Goal: Task Accomplishment & Management: Complete application form

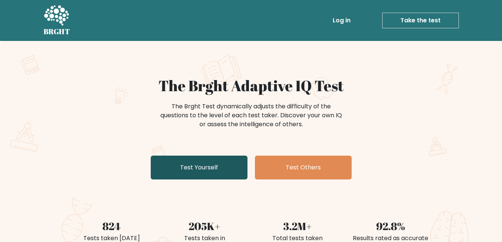
click at [193, 160] on link "Test Yourself" at bounding box center [199, 168] width 97 height 24
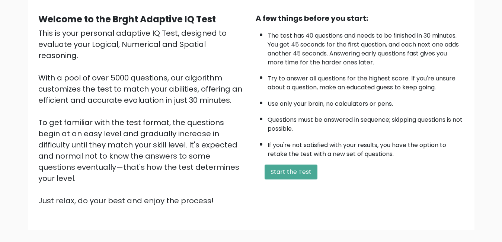
scroll to position [74, 0]
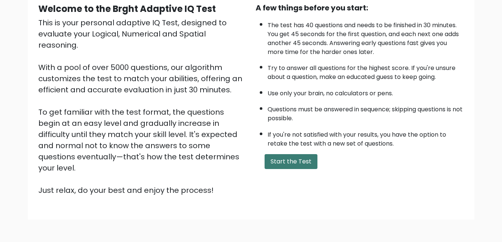
click at [278, 163] on button "Start the Test" at bounding box center [291, 161] width 53 height 15
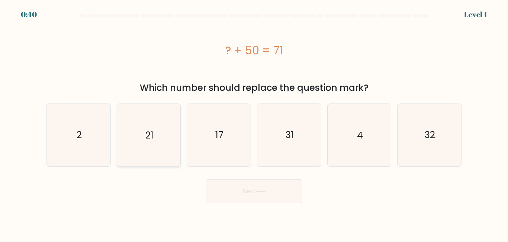
click at [158, 138] on icon "21" at bounding box center [149, 135] width 62 height 62
click at [254, 123] on input "b. 21" at bounding box center [254, 122] width 0 height 2
radio input "true"
click at [268, 199] on button "Next" at bounding box center [254, 191] width 97 height 24
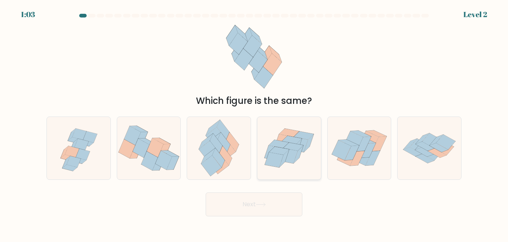
click at [288, 157] on icon at bounding box center [288, 155] width 19 height 15
click at [254, 123] on input "d." at bounding box center [254, 122] width 0 height 2
radio input "true"
click at [245, 205] on button "Next" at bounding box center [254, 204] width 97 height 24
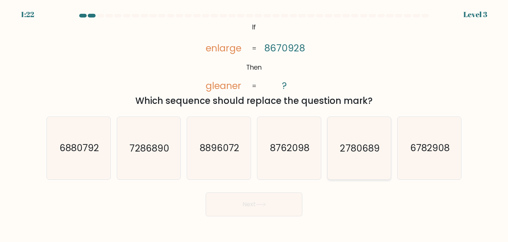
click at [354, 147] on text "2780689" at bounding box center [359, 147] width 39 height 13
click at [254, 123] on input "e. 2780689" at bounding box center [254, 122] width 0 height 2
radio input "true"
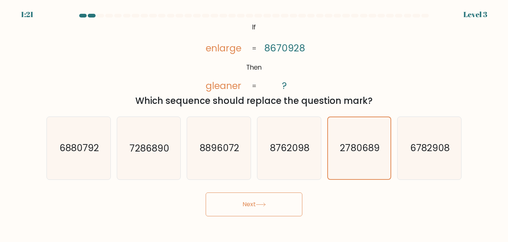
click at [250, 203] on button "Next" at bounding box center [254, 204] width 97 height 24
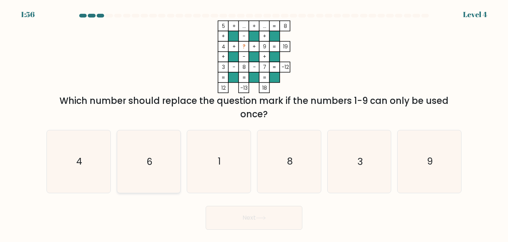
click at [149, 154] on icon "6" at bounding box center [149, 161] width 62 height 62
click at [254, 123] on input "b. 6" at bounding box center [254, 122] width 0 height 2
radio input "true"
click at [273, 217] on button "Next" at bounding box center [254, 218] width 97 height 24
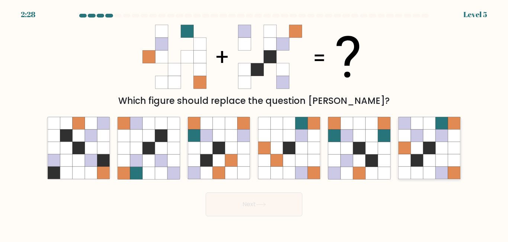
click at [424, 147] on icon at bounding box center [429, 148] width 12 height 12
click at [254, 123] on input "f." at bounding box center [254, 122] width 0 height 2
radio input "true"
click at [246, 212] on button "Next" at bounding box center [254, 204] width 97 height 24
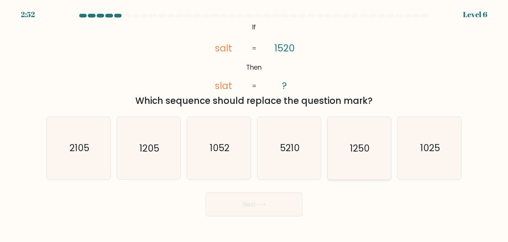
click at [364, 160] on icon "1250" at bounding box center [359, 148] width 62 height 62
click at [254, 123] on input "e. 1250" at bounding box center [254, 122] width 0 height 2
radio input "true"
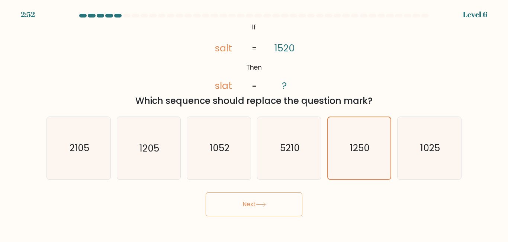
click at [278, 203] on button "Next" at bounding box center [254, 204] width 97 height 24
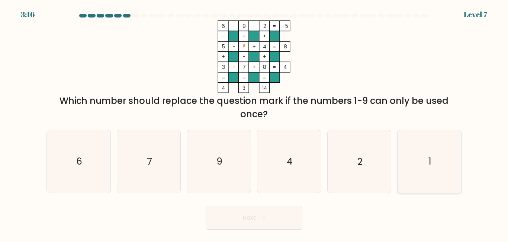
drag, startPoint x: 424, startPoint y: 165, endPoint x: 412, endPoint y: 168, distance: 13.0
click at [424, 165] on icon "1" at bounding box center [429, 161] width 62 height 62
click at [254, 123] on input "f. 1" at bounding box center [254, 122] width 0 height 2
radio input "true"
click at [241, 218] on button "Next" at bounding box center [254, 218] width 97 height 24
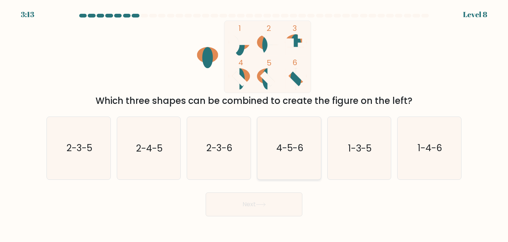
click at [292, 146] on text "4-5-6" at bounding box center [289, 147] width 27 height 13
click at [254, 123] on input "d. 4-5-6" at bounding box center [254, 122] width 0 height 2
radio input "true"
click at [270, 210] on button "Next" at bounding box center [254, 204] width 97 height 24
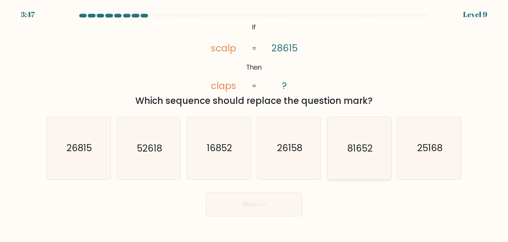
click at [358, 157] on icon "81652" at bounding box center [359, 148] width 62 height 62
click at [254, 123] on input "e. 81652" at bounding box center [254, 122] width 0 height 2
radio input "true"
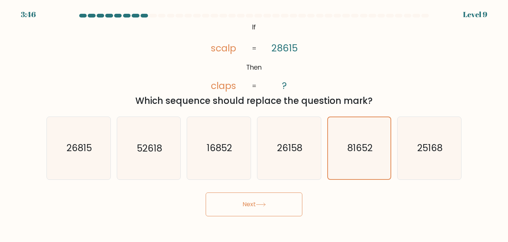
click at [258, 196] on button "Next" at bounding box center [254, 204] width 97 height 24
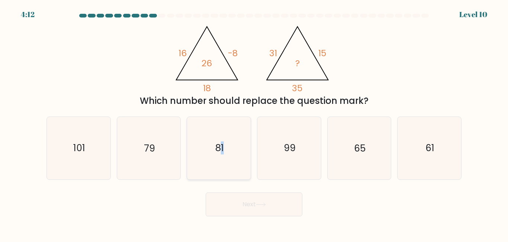
click at [219, 135] on icon "81" at bounding box center [219, 148] width 62 height 62
click at [264, 207] on button "Next" at bounding box center [254, 204] width 97 height 24
click at [198, 156] on icon "81" at bounding box center [219, 148] width 62 height 62
click at [254, 123] on input "c. 81" at bounding box center [254, 122] width 0 height 2
radio input "true"
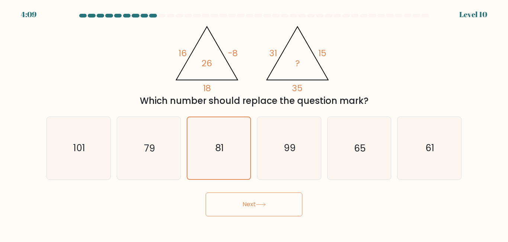
click at [251, 204] on button "Next" at bounding box center [254, 204] width 97 height 24
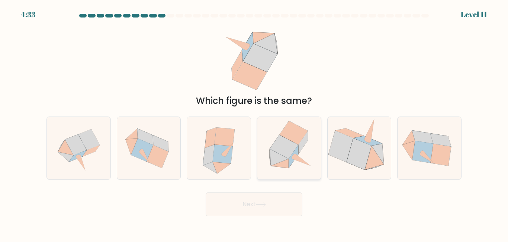
click at [287, 146] on icon at bounding box center [284, 147] width 28 height 24
click at [254, 123] on input "d." at bounding box center [254, 122] width 0 height 2
radio input "true"
click at [272, 202] on button "Next" at bounding box center [254, 204] width 97 height 24
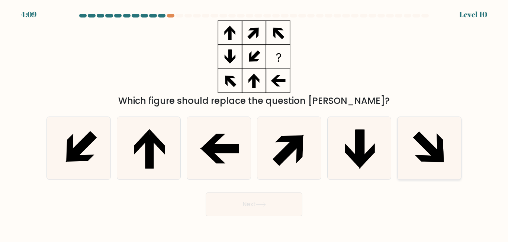
click at [419, 151] on icon at bounding box center [429, 148] width 62 height 62
click at [254, 123] on input "f." at bounding box center [254, 122] width 0 height 2
radio input "true"
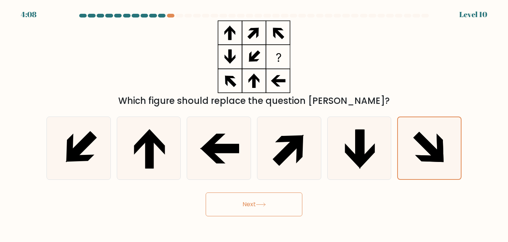
click at [265, 202] on icon at bounding box center [261, 204] width 10 height 4
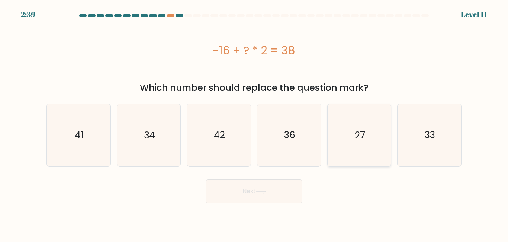
click at [332, 143] on icon "27" at bounding box center [359, 135] width 62 height 62
click at [254, 123] on input "e. 27" at bounding box center [254, 122] width 0 height 2
radio input "true"
click at [274, 188] on button "Next" at bounding box center [254, 191] width 97 height 24
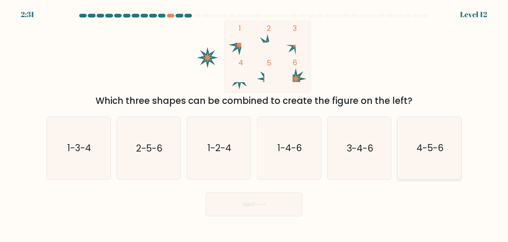
click at [418, 138] on icon "4-5-6" at bounding box center [429, 148] width 62 height 62
click at [254, 123] on input "f. 4-5-6" at bounding box center [254, 122] width 0 height 2
radio input "true"
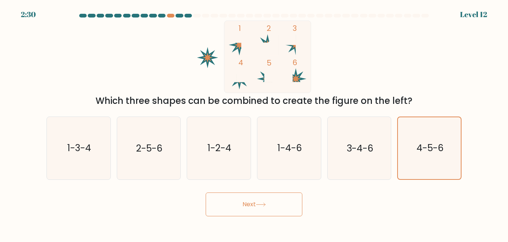
click at [266, 209] on button "Next" at bounding box center [254, 204] width 97 height 24
click at [250, 203] on button "Next" at bounding box center [254, 204] width 97 height 24
click at [441, 147] on text "4-5-6" at bounding box center [430, 147] width 27 height 13
click at [254, 123] on input "f. 4-5-6" at bounding box center [254, 122] width 0 height 2
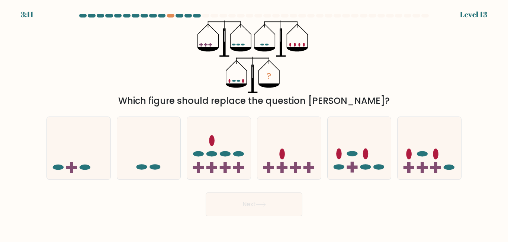
click at [360, 207] on div "Next" at bounding box center [254, 203] width 424 height 28
click at [144, 161] on icon at bounding box center [149, 148] width 64 height 52
click at [254, 123] on input "b." at bounding box center [254, 122] width 0 height 2
radio input "true"
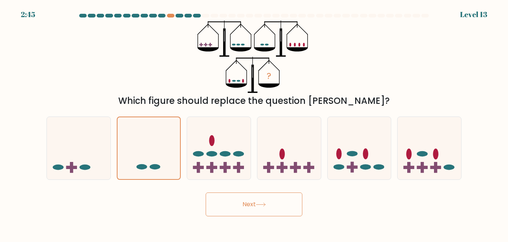
click at [279, 206] on button "Next" at bounding box center [254, 204] width 97 height 24
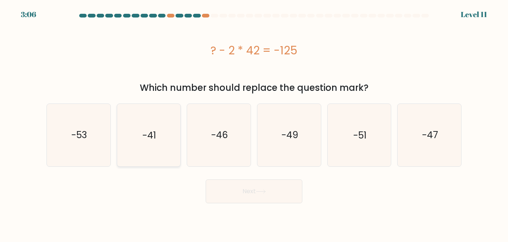
click at [141, 123] on icon "-41" at bounding box center [149, 135] width 62 height 62
click at [254, 123] on input "b. -41" at bounding box center [254, 122] width 0 height 2
radio input "true"
click at [256, 197] on button "Next" at bounding box center [254, 191] width 97 height 24
click at [246, 189] on button "Next" at bounding box center [254, 191] width 97 height 24
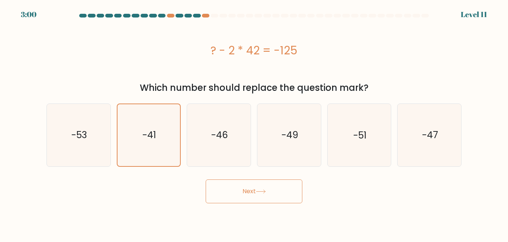
click at [284, 196] on button "Next" at bounding box center [254, 191] width 97 height 24
click at [251, 193] on button "Next" at bounding box center [254, 191] width 97 height 24
click at [262, 193] on icon at bounding box center [261, 191] width 10 height 4
click at [154, 133] on text "-41" at bounding box center [149, 134] width 14 height 13
click at [254, 123] on input "b. -41" at bounding box center [254, 122] width 0 height 2
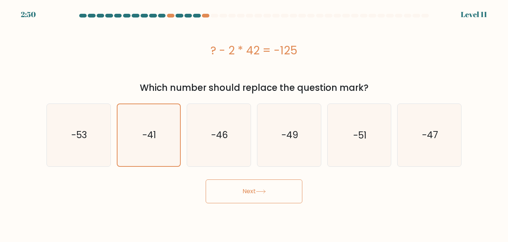
click at [243, 188] on button "Next" at bounding box center [254, 191] width 97 height 24
click at [273, 195] on button "Next" at bounding box center [254, 191] width 97 height 24
click at [275, 195] on button "Next" at bounding box center [254, 191] width 97 height 24
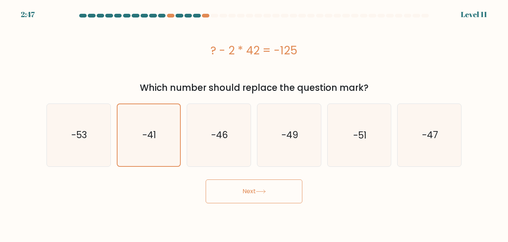
click at [275, 195] on button "Next" at bounding box center [254, 191] width 97 height 24
click at [236, 195] on button "Next" at bounding box center [254, 191] width 97 height 24
click at [231, 194] on button "Next" at bounding box center [254, 191] width 97 height 24
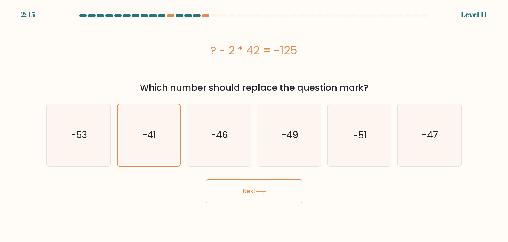
click at [231, 194] on button "Next" at bounding box center [254, 191] width 97 height 24
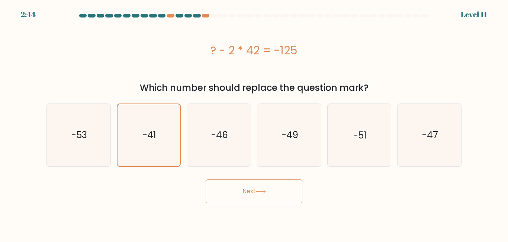
click at [231, 194] on button "Next" at bounding box center [254, 191] width 97 height 24
click at [235, 194] on button "Next" at bounding box center [254, 191] width 97 height 24
click at [276, 193] on button "Next" at bounding box center [254, 191] width 97 height 24
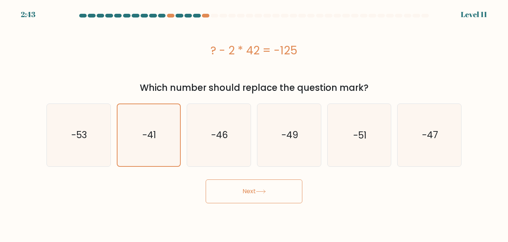
click at [276, 193] on button "Next" at bounding box center [254, 191] width 97 height 24
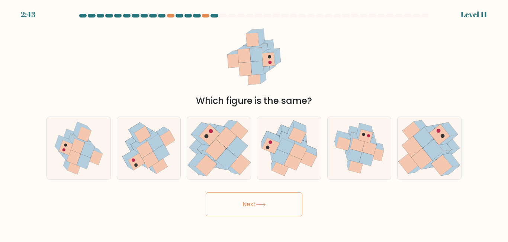
click at [276, 193] on button "Next" at bounding box center [254, 204] width 97 height 24
click at [346, 72] on div "Which figure is the same?" at bounding box center [254, 63] width 424 height 87
click at [431, 151] on icon at bounding box center [433, 149] width 20 height 21
click at [254, 123] on input "f." at bounding box center [254, 122] width 0 height 2
radio input "true"
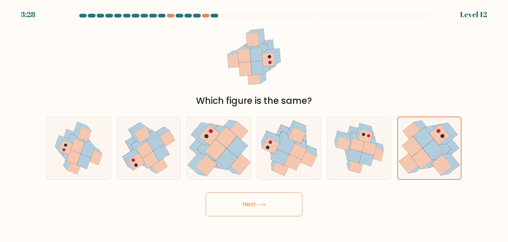
click at [257, 211] on button "Next" at bounding box center [254, 204] width 97 height 24
click at [236, 208] on button "Next" at bounding box center [254, 204] width 97 height 24
click at [234, 208] on button "Next" at bounding box center [254, 204] width 97 height 24
click at [215, 208] on button "Next" at bounding box center [254, 204] width 97 height 24
click at [214, 209] on button "Next" at bounding box center [254, 204] width 97 height 24
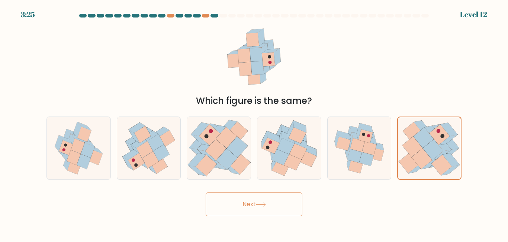
click at [286, 209] on button "Next" at bounding box center [254, 204] width 97 height 24
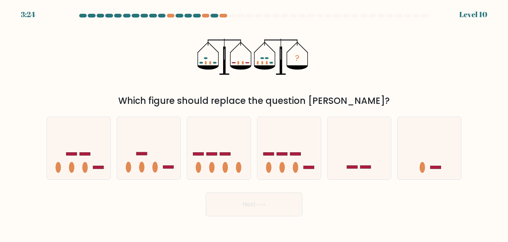
click at [297, 210] on button "Next" at bounding box center [254, 204] width 97 height 24
click at [346, 68] on div "? Which figure should replace the question mark?" at bounding box center [254, 63] width 424 height 87
click at [163, 175] on div at bounding box center [149, 147] width 64 height 63
click at [254, 123] on input "b." at bounding box center [254, 122] width 0 height 2
radio input "true"
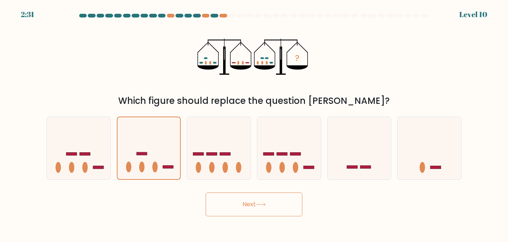
click at [250, 203] on button "Next" at bounding box center [254, 204] width 97 height 24
click at [240, 204] on button "Next" at bounding box center [254, 204] width 97 height 24
click at [267, 207] on button "Next" at bounding box center [254, 204] width 97 height 24
click at [275, 211] on button "Next" at bounding box center [254, 204] width 97 height 24
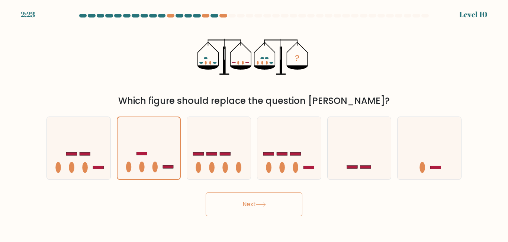
click at [231, 209] on button "Next" at bounding box center [254, 204] width 97 height 24
click at [216, 208] on button "Next" at bounding box center [254, 204] width 97 height 24
click at [259, 205] on icon at bounding box center [261, 204] width 10 height 4
click at [263, 205] on icon at bounding box center [261, 204] width 10 height 4
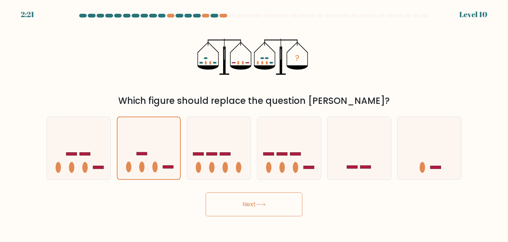
click at [263, 205] on icon at bounding box center [261, 204] width 10 height 4
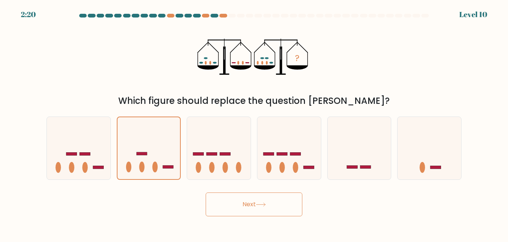
click at [263, 205] on icon at bounding box center [261, 204] width 10 height 4
click at [263, 205] on body "2:19 Level 10" at bounding box center [254, 121] width 508 height 242
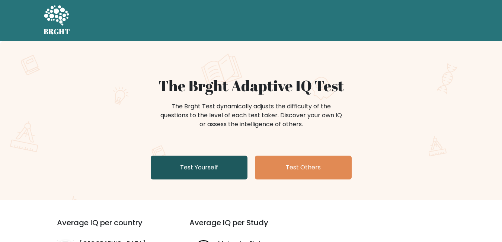
click at [199, 161] on link "Test Yourself" at bounding box center [199, 168] width 97 height 24
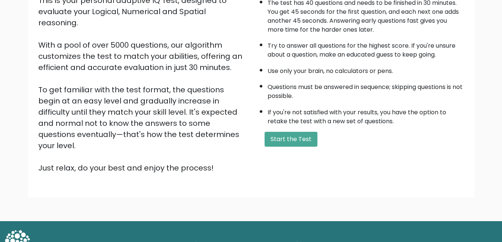
scroll to position [99, 0]
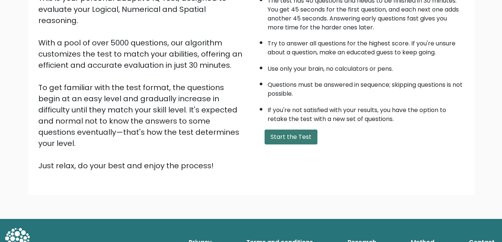
click at [283, 140] on button "Start the Test" at bounding box center [291, 136] width 53 height 15
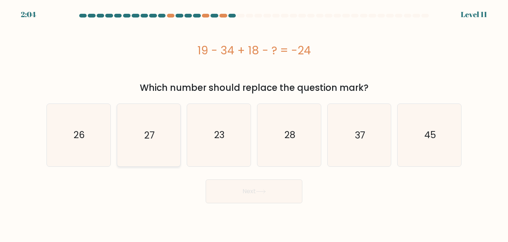
click at [140, 141] on icon "27" at bounding box center [149, 135] width 62 height 62
click at [254, 123] on input "b. 27" at bounding box center [254, 122] width 0 height 2
radio input "true"
click at [270, 188] on button "Next" at bounding box center [254, 191] width 97 height 24
click at [258, 195] on button "Next" at bounding box center [254, 191] width 97 height 24
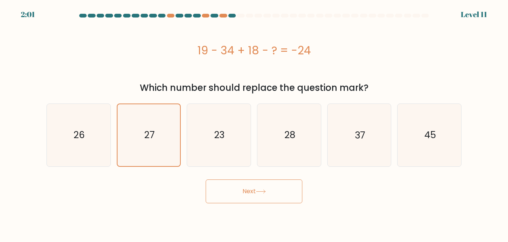
click at [258, 195] on button "Next" at bounding box center [254, 191] width 97 height 24
click at [253, 190] on button "Next" at bounding box center [254, 191] width 97 height 24
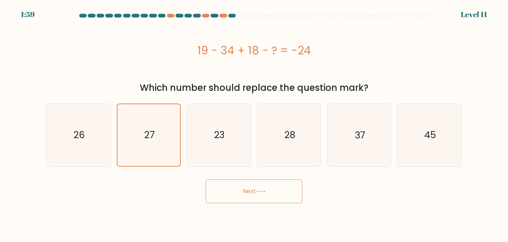
click at [253, 190] on button "Next" at bounding box center [254, 191] width 97 height 24
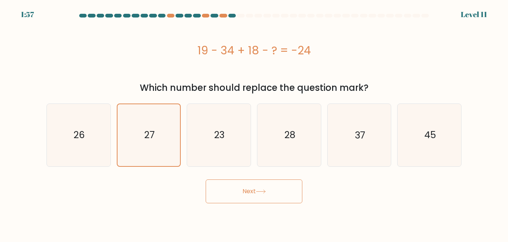
click at [253, 190] on button "Next" at bounding box center [254, 191] width 97 height 24
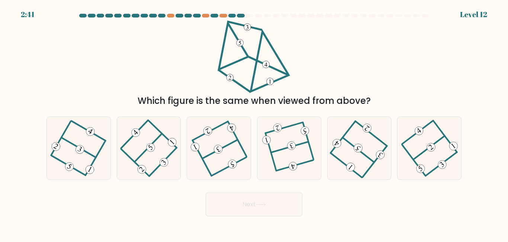
click at [356, 58] on div "Which figure is the same when viewed from above?" at bounding box center [254, 63] width 424 height 87
click at [430, 138] on icon at bounding box center [430, 148] width 48 height 50
click at [254, 123] on input "f." at bounding box center [254, 122] width 0 height 2
radio input "true"
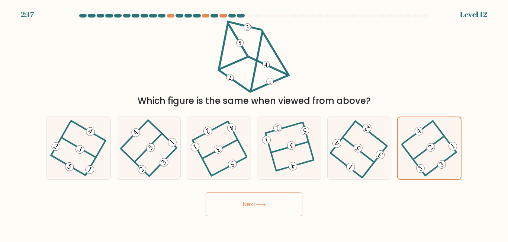
click at [272, 196] on button "Next" at bounding box center [254, 204] width 97 height 24
click at [294, 204] on button "Next" at bounding box center [254, 204] width 97 height 24
click at [292, 203] on button "Next" at bounding box center [254, 204] width 97 height 24
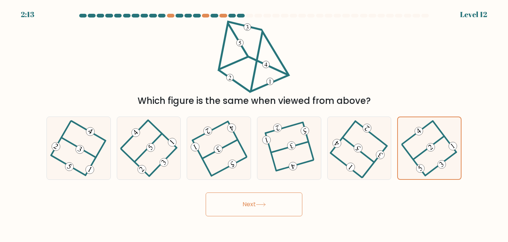
click at [292, 203] on button "Next" at bounding box center [254, 204] width 97 height 24
click at [278, 205] on button "Next" at bounding box center [254, 204] width 97 height 24
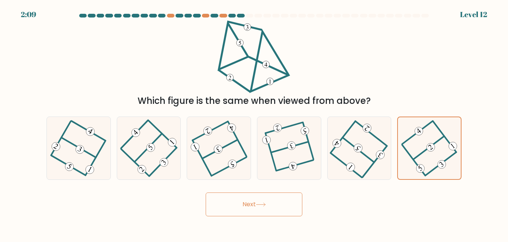
click at [278, 205] on button "Next" at bounding box center [254, 204] width 97 height 24
click at [265, 205] on icon at bounding box center [261, 204] width 10 height 4
click at [286, 206] on button "Next" at bounding box center [254, 204] width 97 height 24
click at [256, 203] on button "Next" at bounding box center [254, 204] width 97 height 24
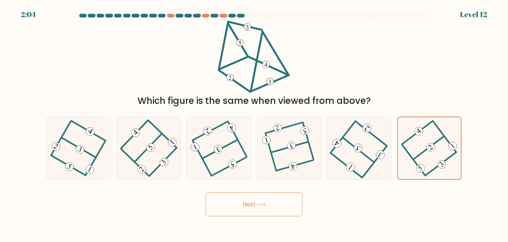
click at [256, 203] on button "Next" at bounding box center [254, 204] width 97 height 24
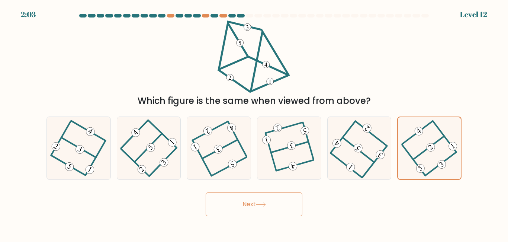
click at [256, 203] on button "Next" at bounding box center [254, 204] width 97 height 24
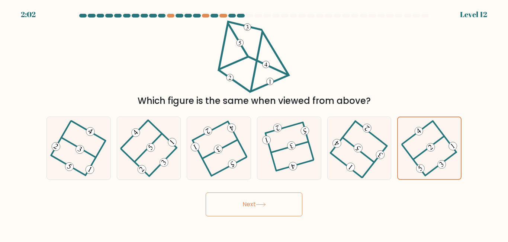
click at [256, 203] on button "Next" at bounding box center [254, 204] width 97 height 24
click at [257, 201] on button "Next" at bounding box center [254, 204] width 97 height 24
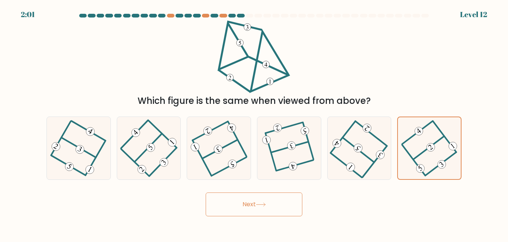
click at [257, 201] on button "Next" at bounding box center [254, 204] width 97 height 24
click at [235, 206] on button "Next" at bounding box center [254, 204] width 97 height 24
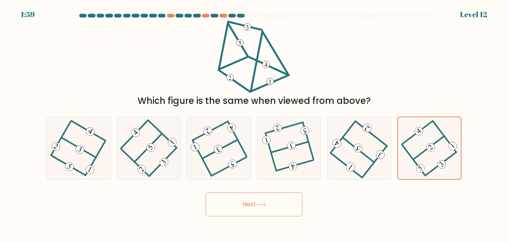
click at [235, 206] on button "Next" at bounding box center [254, 204] width 97 height 24
click at [278, 207] on button "Next" at bounding box center [254, 204] width 97 height 24
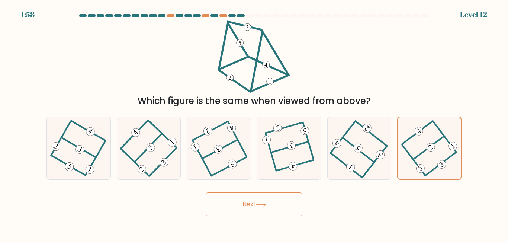
click at [278, 207] on button "Next" at bounding box center [254, 204] width 97 height 24
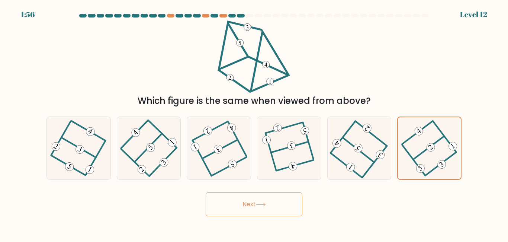
click at [278, 207] on button "Next" at bounding box center [254, 204] width 97 height 24
click at [242, 201] on button "Next" at bounding box center [254, 204] width 97 height 24
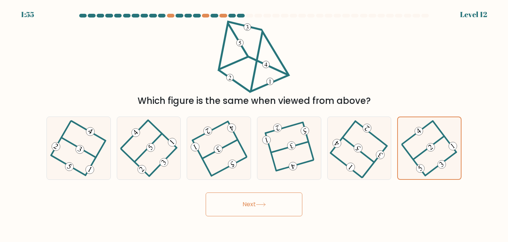
click at [242, 201] on button "Next" at bounding box center [254, 204] width 97 height 24
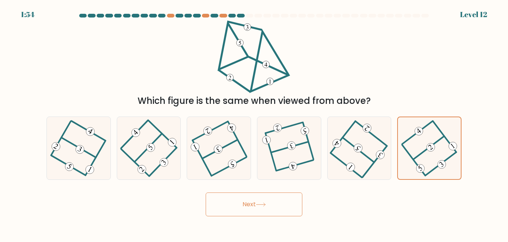
click at [242, 201] on button "Next" at bounding box center [254, 204] width 97 height 24
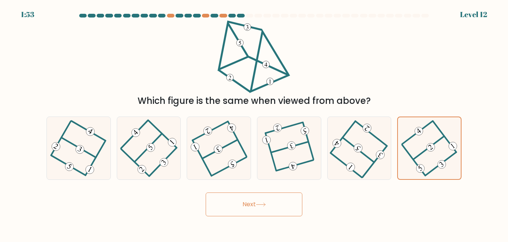
click at [242, 201] on button "Next" at bounding box center [254, 204] width 97 height 24
click at [287, 198] on button "Next" at bounding box center [254, 204] width 97 height 24
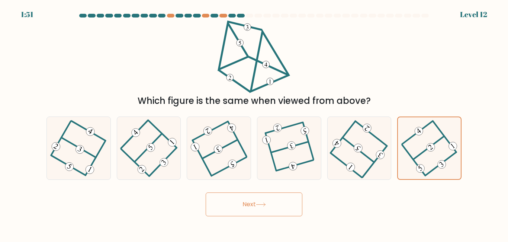
click at [287, 198] on button "Next" at bounding box center [254, 204] width 97 height 24
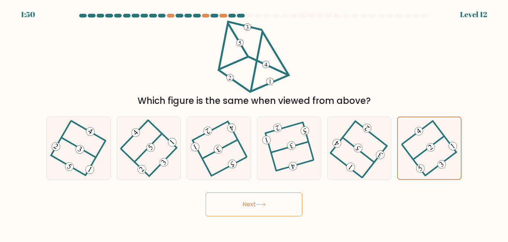
click at [287, 198] on button "Next" at bounding box center [254, 204] width 97 height 24
click at [284, 201] on button "Next" at bounding box center [254, 204] width 97 height 24
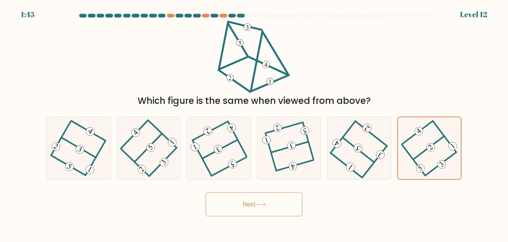
click at [284, 201] on button "Next" at bounding box center [254, 204] width 97 height 24
click at [229, 198] on button "Next" at bounding box center [254, 204] width 97 height 24
click at [225, 197] on button "Next" at bounding box center [254, 204] width 97 height 24
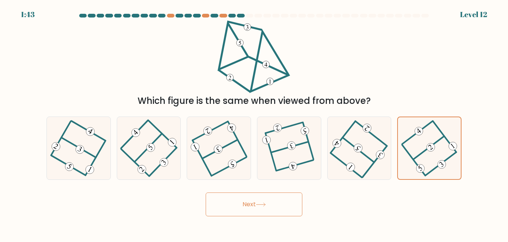
click at [222, 198] on button "Next" at bounding box center [254, 204] width 97 height 24
click at [221, 200] on button "Next" at bounding box center [254, 204] width 97 height 24
click at [232, 202] on button "Next" at bounding box center [254, 204] width 97 height 24
click at [233, 202] on button "Next" at bounding box center [254, 204] width 97 height 24
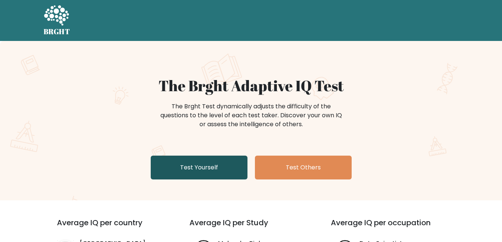
click at [208, 176] on link "Test Yourself" at bounding box center [199, 168] width 97 height 24
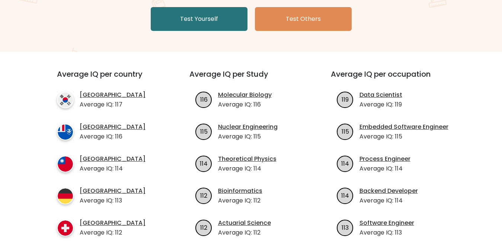
scroll to position [149, 0]
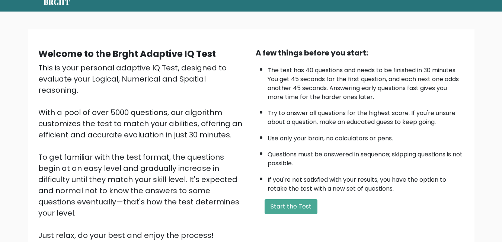
scroll to position [37, 0]
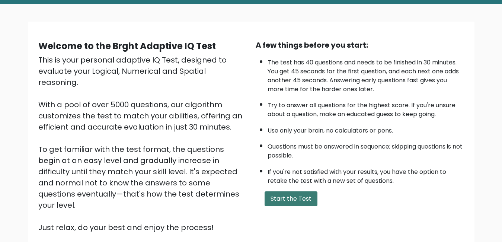
click at [295, 200] on button "Start the Test" at bounding box center [291, 198] width 53 height 15
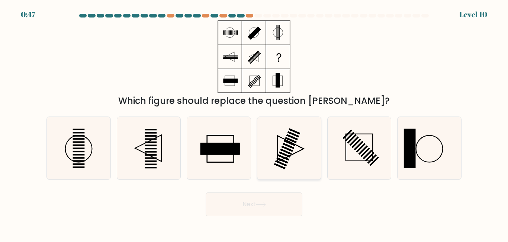
click at [289, 146] on rect at bounding box center [289, 146] width 12 height 6
click at [254, 123] on input "d." at bounding box center [254, 122] width 0 height 2
radio input "true"
click at [260, 202] on button "Next" at bounding box center [254, 204] width 97 height 24
click at [265, 203] on icon at bounding box center [260, 204] width 9 height 3
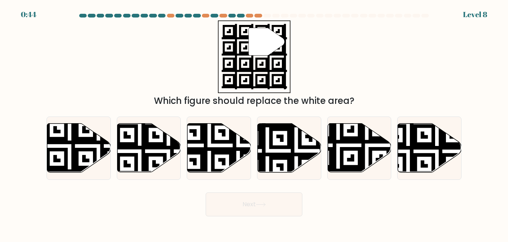
click at [265, 204] on icon at bounding box center [260, 204] width 9 height 3
click at [273, 204] on button "Next" at bounding box center [254, 204] width 97 height 24
click at [394, 78] on div "" Which figure should replace the white area?" at bounding box center [254, 63] width 424 height 87
click at [356, 148] on icon at bounding box center [338, 173] width 115 height 115
click at [254, 123] on input "e." at bounding box center [254, 122] width 0 height 2
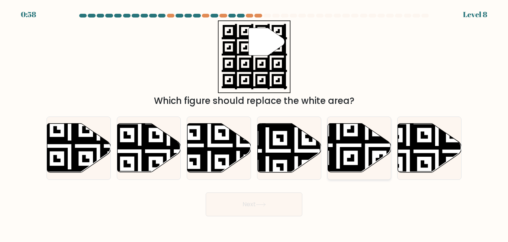
radio input "true"
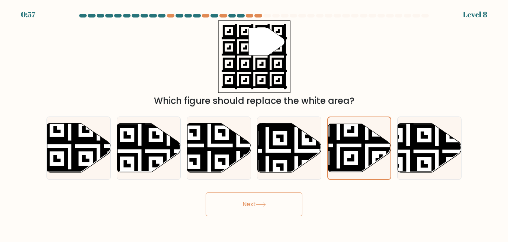
click at [255, 200] on button "Next" at bounding box center [254, 204] width 97 height 24
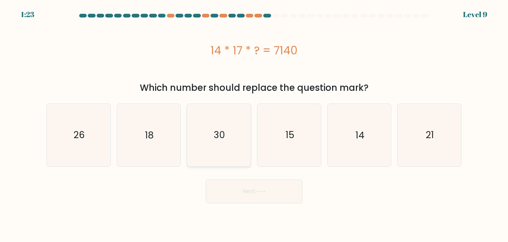
click at [227, 133] on icon "30" at bounding box center [219, 135] width 62 height 62
click at [254, 123] on input "c. 30" at bounding box center [254, 122] width 0 height 2
radio input "true"
click at [258, 193] on button "Next" at bounding box center [254, 191] width 97 height 24
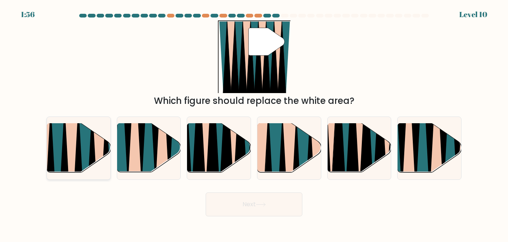
click at [62, 143] on icon at bounding box center [64, 175] width 15 height 127
click at [254, 123] on input "a." at bounding box center [254, 122] width 0 height 2
radio input "true"
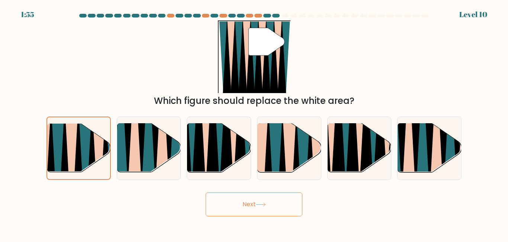
click at [252, 206] on button "Next" at bounding box center [254, 204] width 97 height 24
click at [287, 203] on button "Next" at bounding box center [254, 204] width 97 height 24
click at [281, 201] on button "Next" at bounding box center [254, 204] width 97 height 24
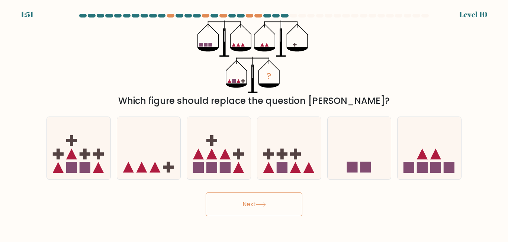
click at [281, 201] on button "Next" at bounding box center [254, 204] width 97 height 24
click at [353, 92] on div "? Which figure should replace the question mark?" at bounding box center [254, 63] width 424 height 87
click at [282, 153] on rect at bounding box center [282, 153] width 11 height 3
click at [254, 123] on input "d." at bounding box center [254, 122] width 0 height 2
radio input "true"
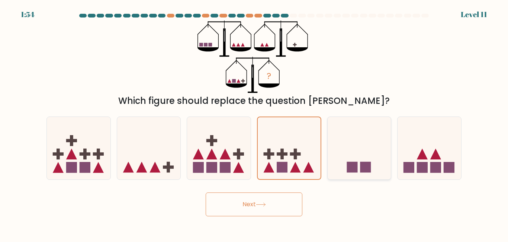
click at [347, 155] on icon at bounding box center [360, 148] width 64 height 52
click at [254, 123] on input "e." at bounding box center [254, 122] width 0 height 2
radio input "true"
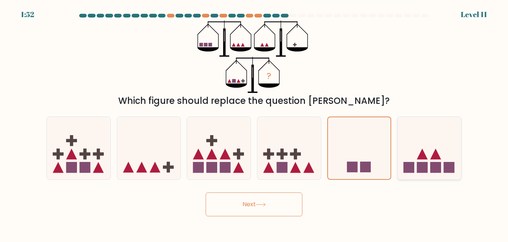
click at [443, 159] on icon at bounding box center [430, 148] width 64 height 52
click at [254, 123] on input "f." at bounding box center [254, 122] width 0 height 2
radio input "true"
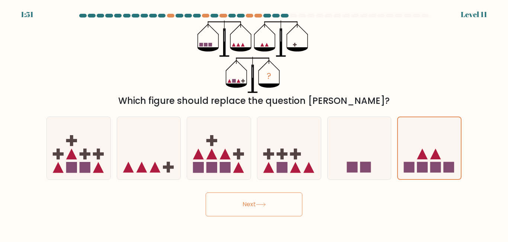
click at [268, 208] on button "Next" at bounding box center [254, 204] width 97 height 24
click at [273, 204] on button "Next" at bounding box center [254, 204] width 97 height 24
click at [237, 206] on button "Next" at bounding box center [254, 204] width 97 height 24
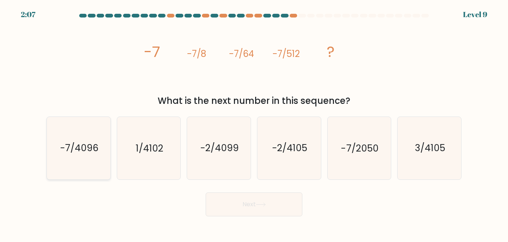
click at [85, 140] on icon "-7/4096" at bounding box center [79, 148] width 62 height 62
click at [254, 123] on input "a. -7/4096" at bounding box center [254, 122] width 0 height 2
radio input "true"
click at [245, 202] on button "Next" at bounding box center [254, 204] width 97 height 24
click at [265, 208] on button "Next" at bounding box center [254, 204] width 97 height 24
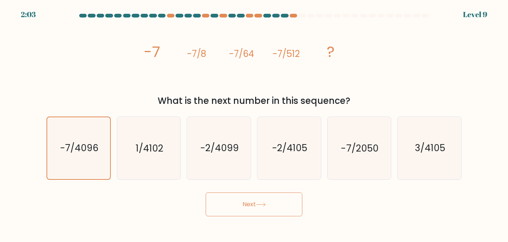
click at [265, 208] on button "Next" at bounding box center [254, 204] width 97 height 24
click at [89, 156] on icon "-7/4096" at bounding box center [78, 147] width 61 height 61
click at [254, 123] on input "a. -7/4096" at bounding box center [254, 122] width 0 height 2
click at [251, 206] on button "Next" at bounding box center [254, 204] width 97 height 24
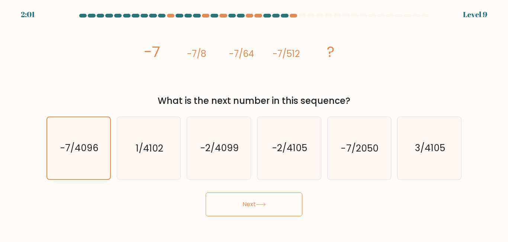
click at [262, 207] on button "Next" at bounding box center [254, 204] width 97 height 24
click at [275, 207] on button "Next" at bounding box center [254, 204] width 97 height 24
click at [297, 207] on button "Next" at bounding box center [254, 204] width 97 height 24
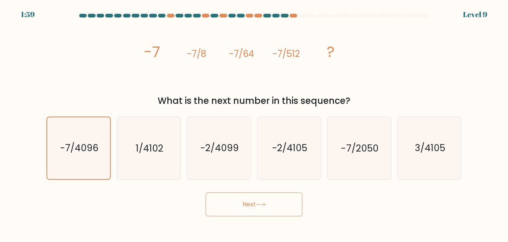
click at [266, 209] on button "Next" at bounding box center [254, 204] width 97 height 24
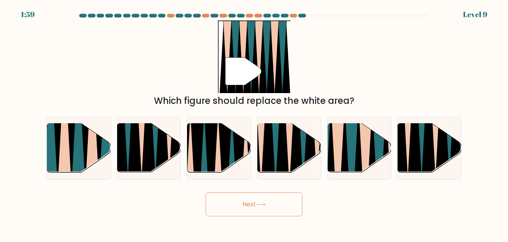
click at [266, 209] on button "Next" at bounding box center [254, 204] width 97 height 24
click at [362, 77] on div "" Which figure should replace the white area?" at bounding box center [254, 63] width 424 height 87
click at [281, 146] on icon at bounding box center [282, 122] width 14 height 127
click at [254, 123] on input "d." at bounding box center [254, 122] width 0 height 2
radio input "true"
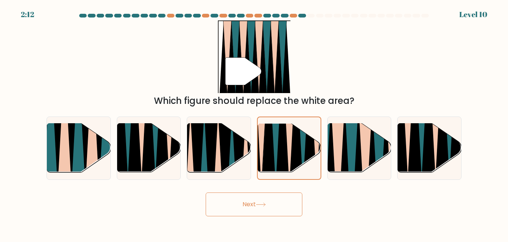
click at [259, 202] on icon at bounding box center [261, 204] width 10 height 4
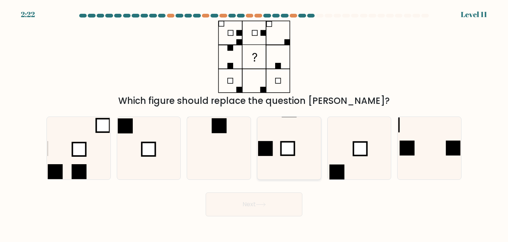
click at [297, 153] on icon at bounding box center [289, 148] width 62 height 62
click at [254, 123] on input "d." at bounding box center [254, 122] width 0 height 2
radio input "true"
click at [263, 205] on icon at bounding box center [261, 204] width 10 height 4
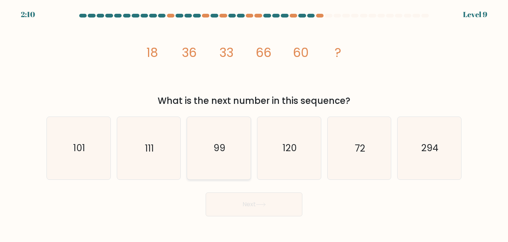
click at [224, 142] on text "99" at bounding box center [220, 147] width 12 height 13
click at [254, 123] on input "c. 99" at bounding box center [254, 122] width 0 height 2
radio input "true"
click at [266, 202] on button "Next" at bounding box center [254, 204] width 97 height 24
click at [265, 207] on button "Next" at bounding box center [254, 204] width 97 height 24
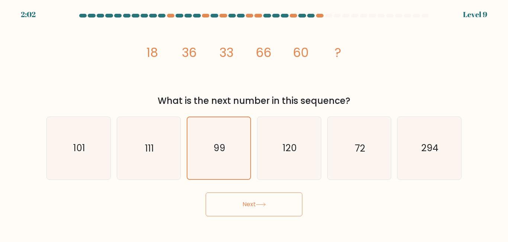
click at [265, 207] on button "Next" at bounding box center [254, 204] width 97 height 24
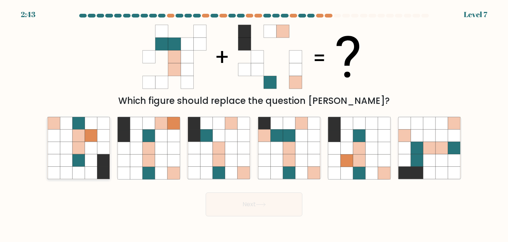
click at [109, 144] on div "a." at bounding box center [79, 147] width 70 height 63
click at [94, 152] on icon at bounding box center [91, 148] width 12 height 12
click at [254, 123] on input "a." at bounding box center [254, 122] width 0 height 2
radio input "true"
click at [154, 154] on icon at bounding box center [149, 148] width 62 height 62
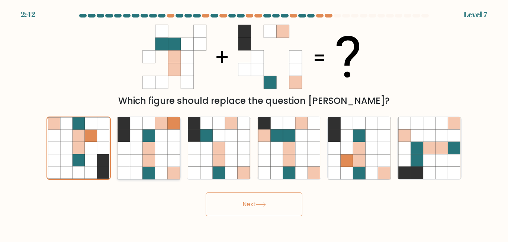
click at [254, 123] on input "b." at bounding box center [254, 122] width 0 height 2
radio input "true"
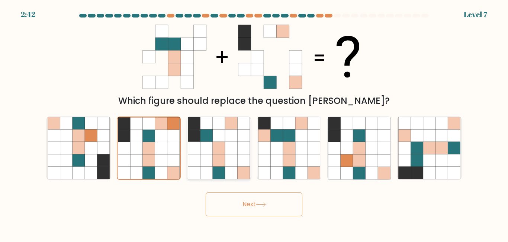
click at [218, 145] on icon at bounding box center [219, 148] width 12 height 12
click at [254, 123] on input "c." at bounding box center [254, 122] width 0 height 2
radio input "true"
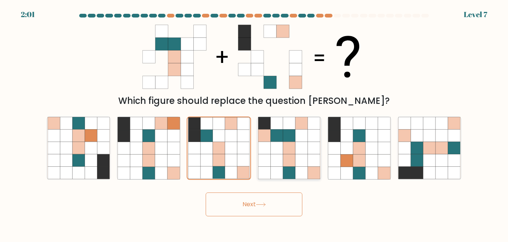
click at [294, 144] on icon at bounding box center [289, 148] width 12 height 12
click at [254, 123] on input "d." at bounding box center [254, 122] width 0 height 2
radio input "true"
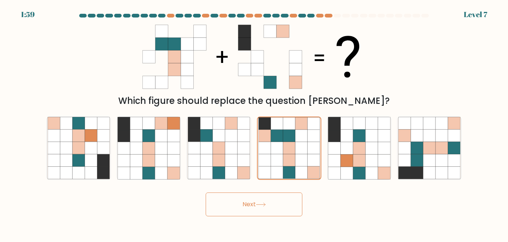
click at [276, 209] on button "Next" at bounding box center [254, 204] width 97 height 24
click at [266, 210] on button "Next" at bounding box center [254, 204] width 97 height 24
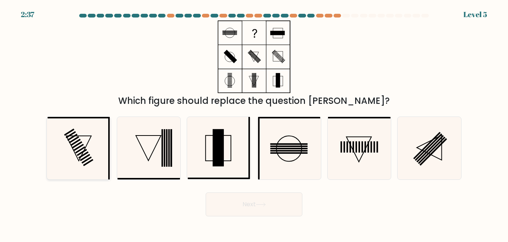
click at [100, 157] on icon at bounding box center [79, 148] width 62 height 62
click at [254, 123] on input "a." at bounding box center [254, 122] width 0 height 2
radio input "true"
click at [154, 158] on icon at bounding box center [149, 148] width 62 height 62
click at [254, 123] on input "b." at bounding box center [254, 122] width 0 height 2
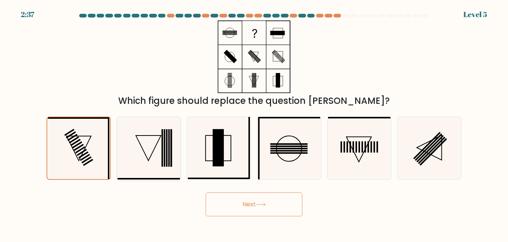
radio input "true"
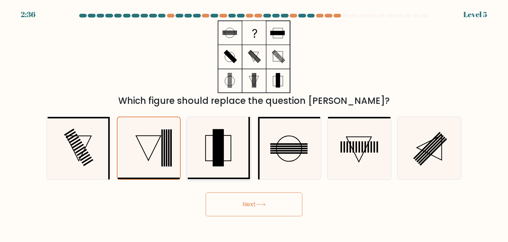
click at [209, 158] on icon at bounding box center [219, 148] width 62 height 62
click at [254, 123] on input "c." at bounding box center [254, 122] width 0 height 2
radio input "true"
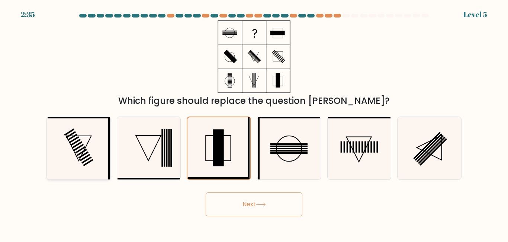
click at [90, 151] on icon at bounding box center [79, 148] width 62 height 62
click at [254, 123] on input "a." at bounding box center [254, 122] width 0 height 2
radio input "true"
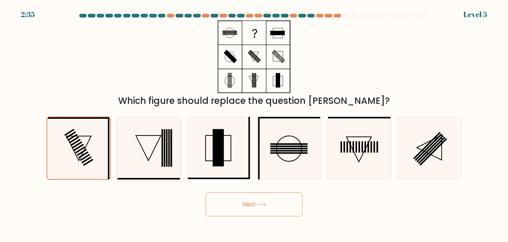
click at [120, 151] on icon at bounding box center [149, 148] width 62 height 62
click at [254, 123] on input "b." at bounding box center [254, 122] width 0 height 2
radio input "true"
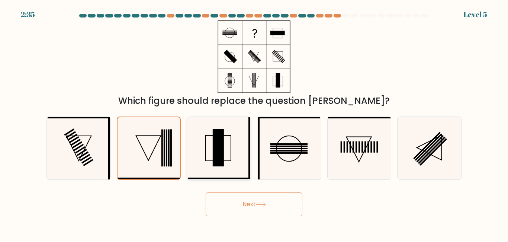
click at [189, 151] on icon at bounding box center [219, 148] width 62 height 62
click at [254, 123] on input "c." at bounding box center [254, 122] width 0 height 2
radio input "true"
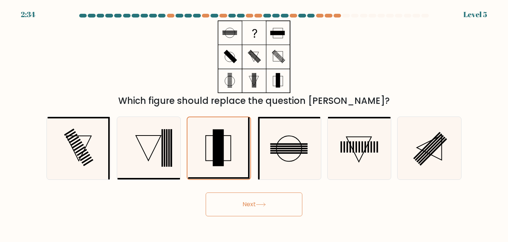
click at [257, 207] on button "Next" at bounding box center [254, 204] width 97 height 24
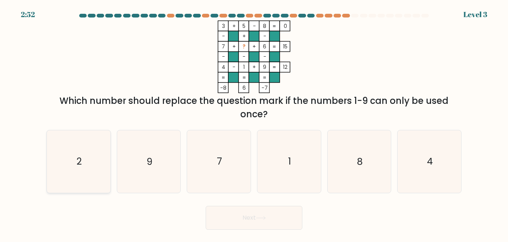
click at [59, 133] on icon "2" at bounding box center [79, 161] width 62 height 62
click at [254, 123] on input "a. 2" at bounding box center [254, 122] width 0 height 2
radio input "true"
click at [247, 228] on button "Next" at bounding box center [254, 218] width 97 height 24
click at [268, 215] on button "Next" at bounding box center [254, 218] width 97 height 24
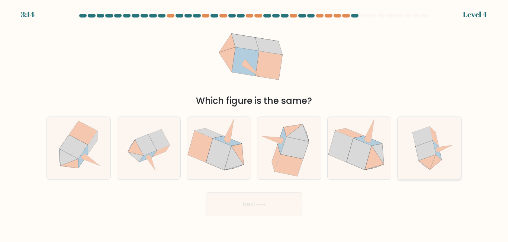
click at [430, 152] on icon at bounding box center [426, 151] width 20 height 20
click at [254, 123] on input "f." at bounding box center [254, 122] width 0 height 2
radio input "true"
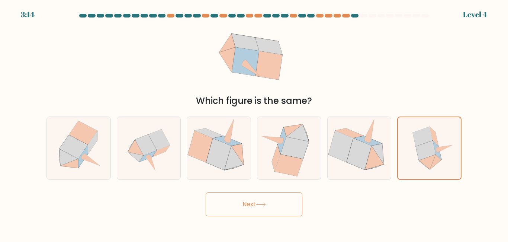
click at [281, 194] on button "Next" at bounding box center [254, 204] width 97 height 24
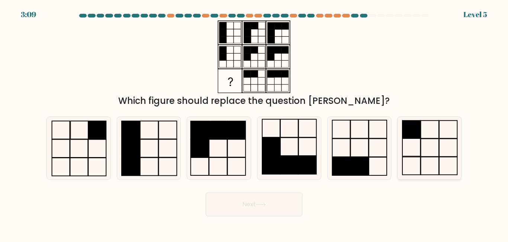
click at [425, 139] on rect at bounding box center [430, 148] width 18 height 18
click at [254, 123] on input "f." at bounding box center [254, 122] width 0 height 2
radio input "true"
click at [260, 207] on button "Next" at bounding box center [254, 204] width 97 height 24
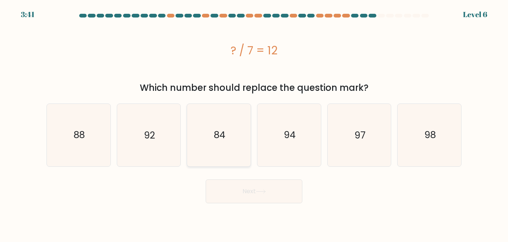
click at [229, 144] on icon "84" at bounding box center [219, 135] width 62 height 62
click at [254, 123] on input "c. 84" at bounding box center [254, 122] width 0 height 2
radio input "true"
click at [250, 194] on button "Next" at bounding box center [254, 191] width 97 height 24
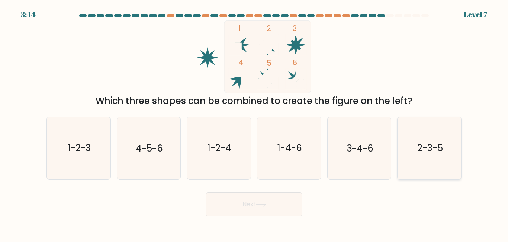
click at [421, 151] on text "2-3-5" at bounding box center [430, 147] width 26 height 13
click at [254, 123] on input "f. 2-3-5" at bounding box center [254, 122] width 0 height 2
radio input "true"
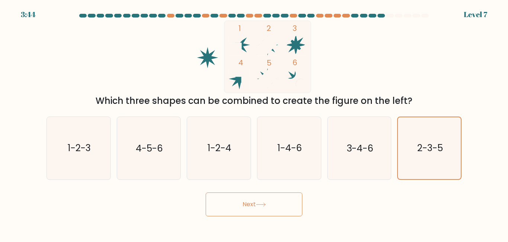
click at [245, 205] on button "Next" at bounding box center [254, 204] width 97 height 24
click at [273, 203] on button "Next" at bounding box center [254, 204] width 97 height 24
click at [275, 202] on button "Next" at bounding box center [254, 204] width 97 height 24
click at [227, 204] on button "Next" at bounding box center [254, 204] width 97 height 24
click at [224, 204] on button "Next" at bounding box center [254, 204] width 97 height 24
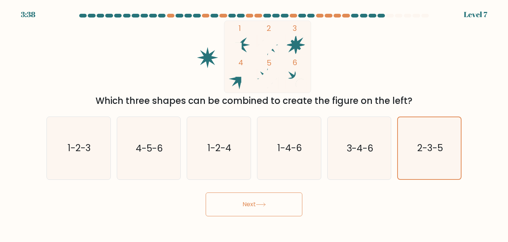
click at [245, 204] on button "Next" at bounding box center [254, 204] width 97 height 24
click at [257, 204] on button "Next" at bounding box center [254, 204] width 97 height 24
click at [264, 204] on icon at bounding box center [260, 204] width 9 height 3
click at [288, 205] on button "Next" at bounding box center [254, 204] width 97 height 24
click at [291, 206] on button "Next" at bounding box center [254, 204] width 97 height 24
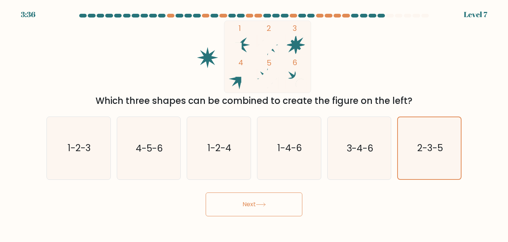
click at [291, 206] on button "Next" at bounding box center [254, 204] width 97 height 24
click at [270, 206] on button "Next" at bounding box center [254, 204] width 97 height 24
click at [248, 206] on button "Next" at bounding box center [254, 204] width 97 height 24
click at [228, 203] on button "Next" at bounding box center [254, 204] width 97 height 24
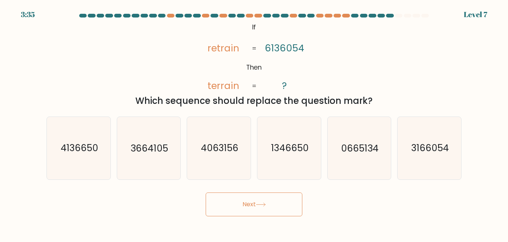
click at [228, 203] on button "Next" at bounding box center [254, 204] width 97 height 24
click at [428, 68] on div "@import url('https://fonts.googleapis.com/css?family=Abril+Fatface:400,100,100i…" at bounding box center [254, 63] width 424 height 87
click at [425, 148] on text "3166054" at bounding box center [430, 147] width 38 height 13
click at [254, 123] on input "f. 3166054" at bounding box center [254, 122] width 0 height 2
radio input "true"
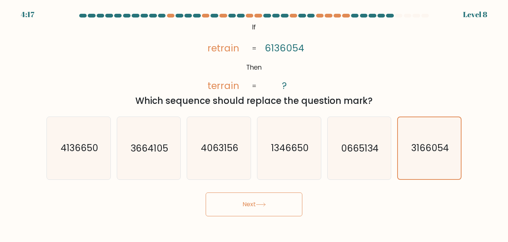
drag, startPoint x: 250, startPoint y: 202, endPoint x: 259, endPoint y: 202, distance: 9.7
click at [250, 202] on button "Next" at bounding box center [254, 204] width 97 height 24
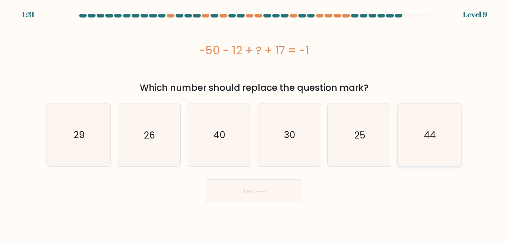
click at [405, 137] on icon "44" at bounding box center [429, 135] width 62 height 62
click at [254, 123] on input "f. 44" at bounding box center [254, 122] width 0 height 2
radio input "true"
click at [264, 199] on button "Next" at bounding box center [254, 191] width 97 height 24
click at [298, 194] on button "Next" at bounding box center [254, 191] width 97 height 24
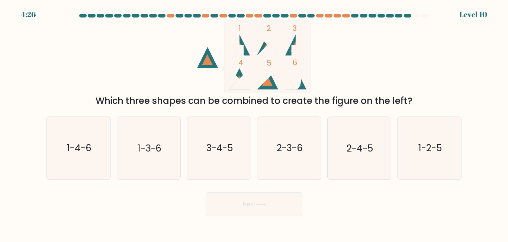
click at [261, 189] on div "Next" at bounding box center [254, 203] width 424 height 28
click at [356, 149] on text "2-4-5" at bounding box center [360, 147] width 26 height 13
click at [254, 123] on input "e. 2-4-5" at bounding box center [254, 122] width 0 height 2
radio input "true"
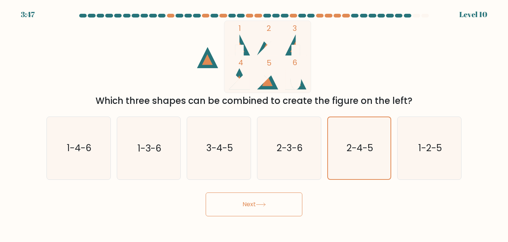
click at [238, 207] on button "Next" at bounding box center [254, 204] width 97 height 24
click at [297, 202] on button "Next" at bounding box center [254, 204] width 97 height 24
click at [263, 204] on icon at bounding box center [261, 204] width 10 height 4
click at [229, 198] on button "Next" at bounding box center [254, 204] width 97 height 24
click at [229, 199] on button "Next" at bounding box center [254, 204] width 97 height 24
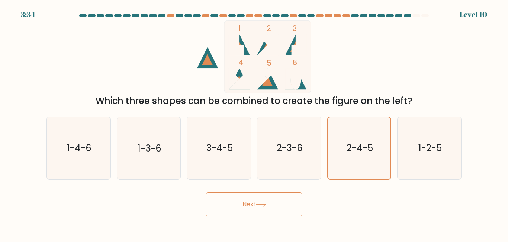
click at [230, 202] on button "Next" at bounding box center [254, 204] width 97 height 24
click at [276, 201] on button "Next" at bounding box center [254, 204] width 97 height 24
click at [286, 202] on button "Next" at bounding box center [254, 204] width 97 height 24
click at [254, 204] on button "Next" at bounding box center [254, 204] width 97 height 24
click at [227, 204] on button "Next" at bounding box center [254, 204] width 97 height 24
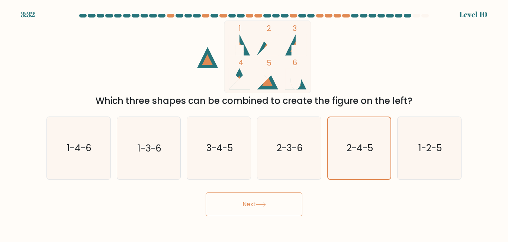
click at [209, 204] on button "Next" at bounding box center [254, 204] width 97 height 24
click at [241, 204] on button "Next" at bounding box center [254, 204] width 97 height 24
click at [278, 207] on button "Next" at bounding box center [254, 204] width 97 height 24
click at [298, 203] on button "Next" at bounding box center [254, 204] width 97 height 24
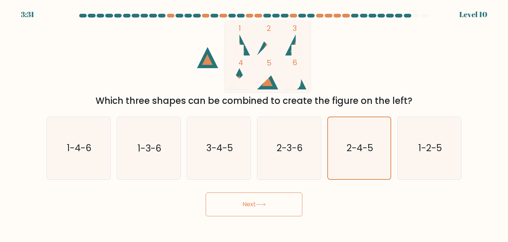
click at [297, 203] on button "Next" at bounding box center [254, 204] width 97 height 24
click at [226, 202] on button "Next" at bounding box center [254, 204] width 97 height 24
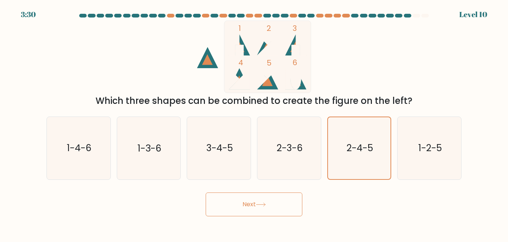
click at [221, 202] on button "Next" at bounding box center [254, 204] width 97 height 24
click at [219, 202] on button "Next" at bounding box center [254, 204] width 97 height 24
click at [454, 211] on div "Next" at bounding box center [254, 203] width 424 height 28
click at [435, 137] on icon "1-2-5" at bounding box center [429, 148] width 62 height 62
click at [254, 123] on input "f. 1-2-5" at bounding box center [254, 122] width 0 height 2
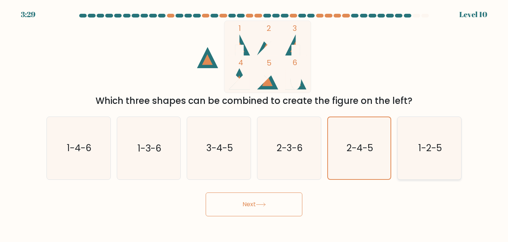
radio input "true"
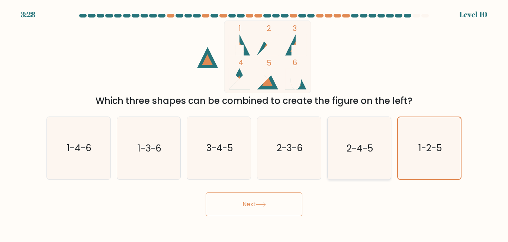
click at [354, 155] on icon "2-4-5" at bounding box center [359, 148] width 62 height 62
click at [254, 123] on input "e. 2-4-5" at bounding box center [254, 122] width 0 height 2
radio input "true"
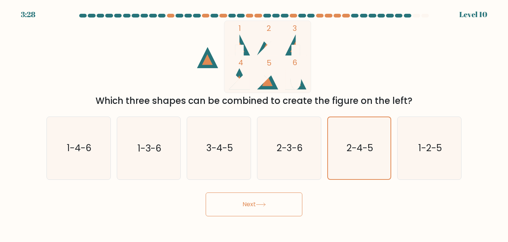
click at [257, 200] on button "Next" at bounding box center [254, 204] width 97 height 24
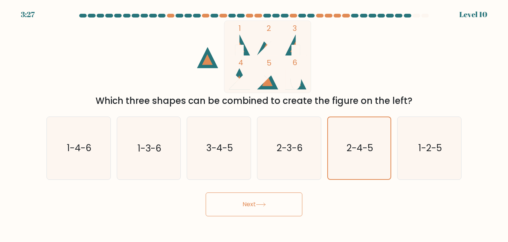
click at [257, 200] on button "Next" at bounding box center [254, 204] width 97 height 24
click at [266, 203] on icon at bounding box center [261, 204] width 10 height 4
click at [276, 205] on button "Next" at bounding box center [254, 204] width 97 height 24
drag, startPoint x: 276, startPoint y: 205, endPoint x: 273, endPoint y: 206, distance: 3.8
click at [276, 205] on button "Next" at bounding box center [254, 204] width 97 height 24
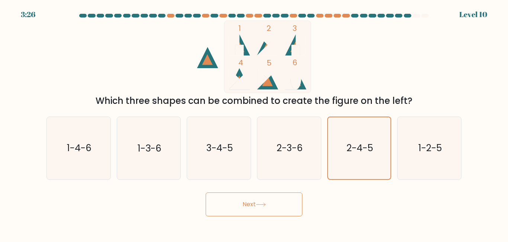
click at [273, 206] on button "Next" at bounding box center [254, 204] width 97 height 24
click at [264, 205] on icon at bounding box center [261, 204] width 10 height 4
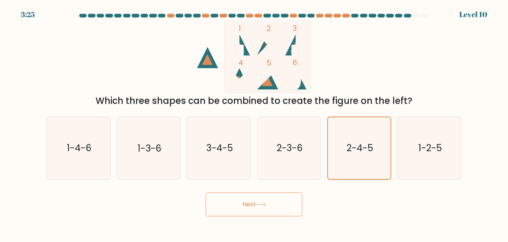
click at [264, 205] on icon at bounding box center [261, 204] width 10 height 4
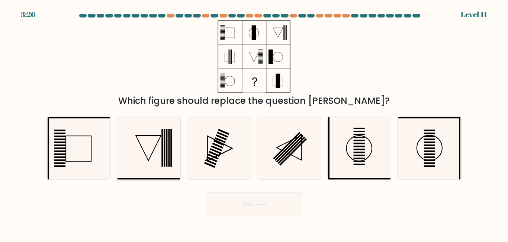
click at [139, 141] on icon at bounding box center [148, 147] width 25 height 25
click at [254, 123] on input "b." at bounding box center [254, 122] width 0 height 2
radio input "true"
click at [272, 205] on button "Next" at bounding box center [254, 204] width 97 height 24
click at [250, 208] on button "Next" at bounding box center [254, 204] width 97 height 24
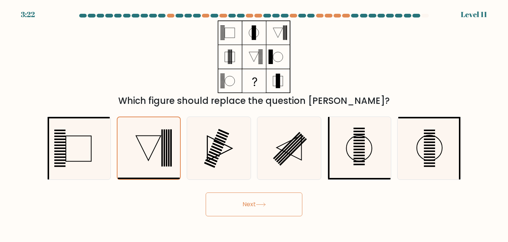
click at [250, 208] on button "Next" at bounding box center [254, 204] width 97 height 24
click at [278, 208] on button "Next" at bounding box center [254, 204] width 97 height 24
click at [281, 208] on button "Next" at bounding box center [254, 204] width 97 height 24
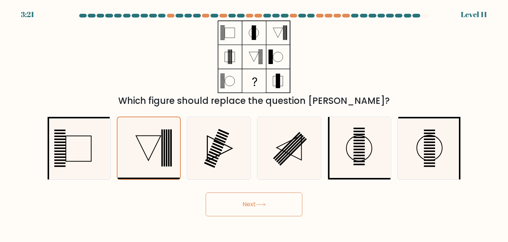
click at [279, 208] on button "Next" at bounding box center [254, 204] width 97 height 24
click at [278, 208] on button "Next" at bounding box center [254, 204] width 97 height 24
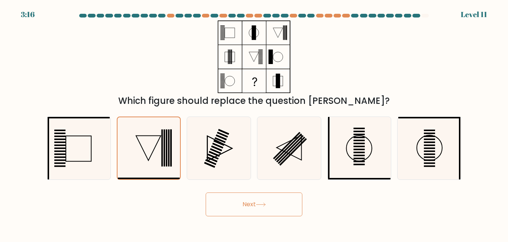
click at [254, 201] on button "Next" at bounding box center [254, 204] width 97 height 24
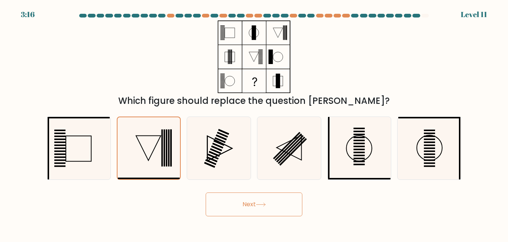
click at [254, 201] on button "Next" at bounding box center [254, 204] width 97 height 24
click at [245, 199] on button "Next" at bounding box center [254, 204] width 97 height 24
click at [232, 200] on button "Next" at bounding box center [254, 204] width 97 height 24
click at [219, 200] on button "Next" at bounding box center [254, 204] width 97 height 24
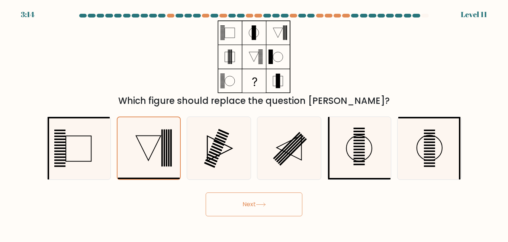
click at [218, 200] on button "Next" at bounding box center [254, 204] width 97 height 24
click at [296, 205] on button "Next" at bounding box center [254, 204] width 97 height 24
click at [297, 205] on button "Next" at bounding box center [254, 204] width 97 height 24
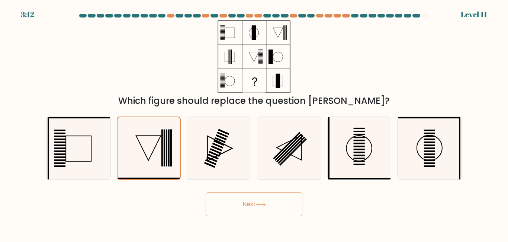
click at [297, 205] on button "Next" at bounding box center [254, 204] width 97 height 24
click at [241, 201] on button "Next" at bounding box center [254, 204] width 97 height 24
click at [232, 201] on button "Next" at bounding box center [254, 204] width 97 height 24
click at [231, 201] on button "Next" at bounding box center [254, 204] width 97 height 24
click at [293, 205] on button "Next" at bounding box center [254, 204] width 97 height 24
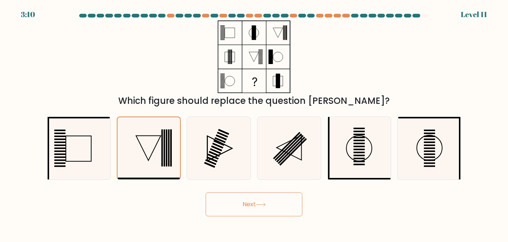
click at [293, 205] on button "Next" at bounding box center [254, 204] width 97 height 24
click at [296, 206] on button "Next" at bounding box center [254, 204] width 97 height 24
click at [292, 207] on button "Next" at bounding box center [254, 204] width 97 height 24
click at [233, 203] on button "Next" at bounding box center [254, 204] width 97 height 24
click at [203, 201] on div "Next" at bounding box center [254, 203] width 424 height 28
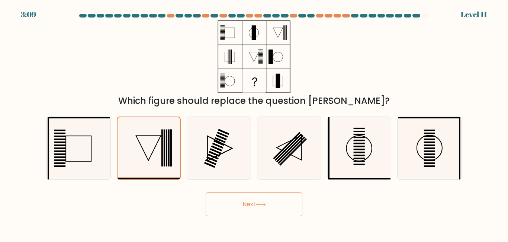
click at [220, 202] on button "Next" at bounding box center [254, 204] width 97 height 24
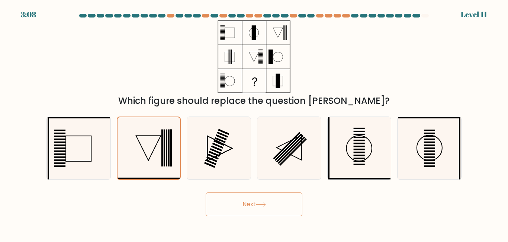
click at [220, 202] on button "Next" at bounding box center [254, 204] width 97 height 24
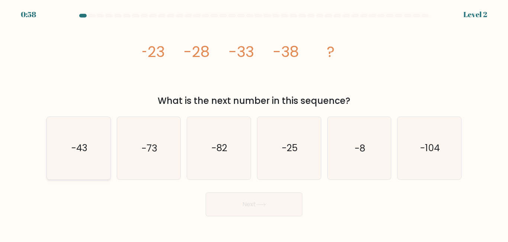
click at [88, 142] on icon "-43" at bounding box center [79, 148] width 62 height 62
click at [254, 123] on input "a. -43" at bounding box center [254, 122] width 0 height 2
radio input "true"
click at [273, 205] on button "Next" at bounding box center [254, 204] width 97 height 24
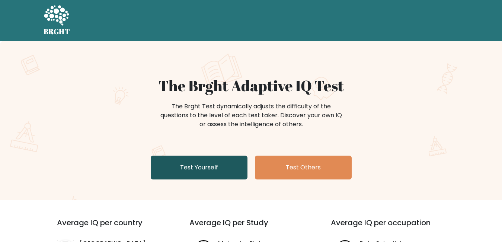
click at [198, 162] on link "Test Yourself" at bounding box center [199, 168] width 97 height 24
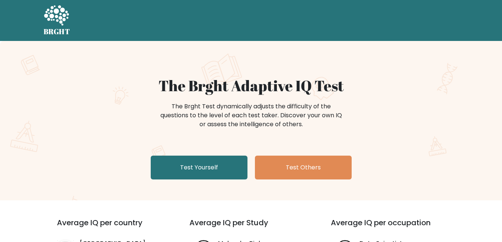
click at [403, 92] on h1 "The Brght Adaptive IQ Test" at bounding box center [251, 86] width 363 height 18
